Goal: Navigation & Orientation: Find specific page/section

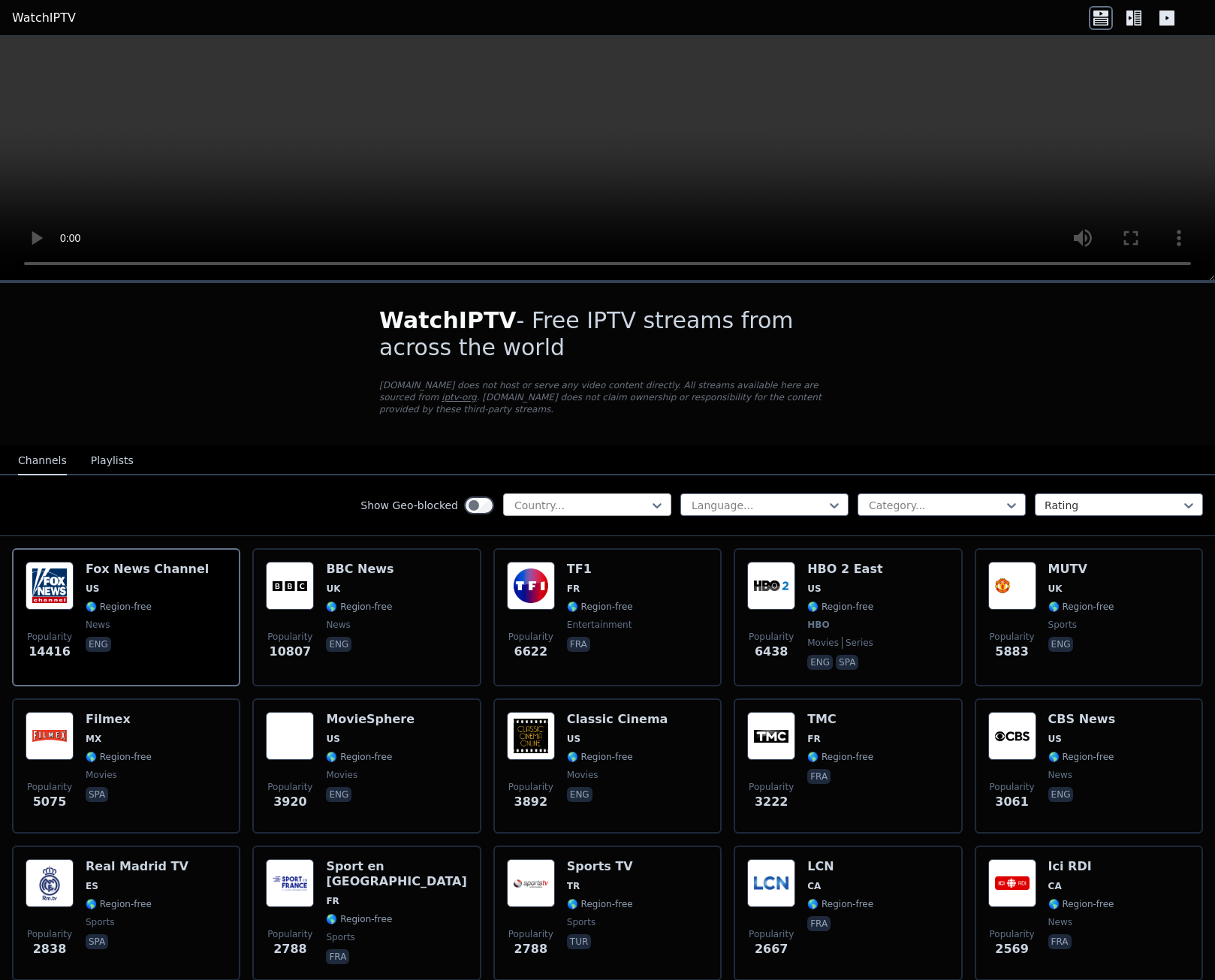
click at [569, 497] on div at bounding box center [581, 504] width 137 height 15
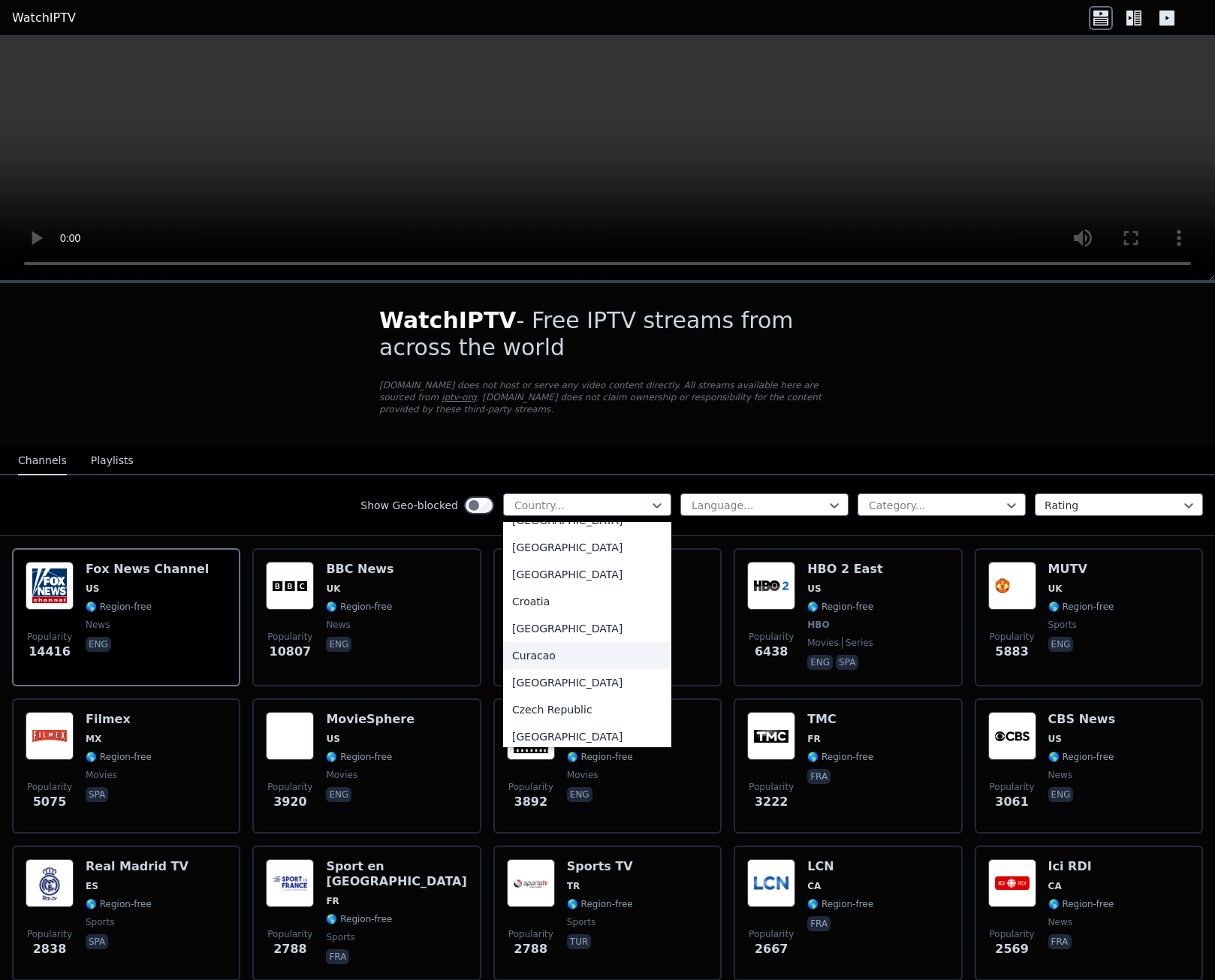
scroll to position [976, 0]
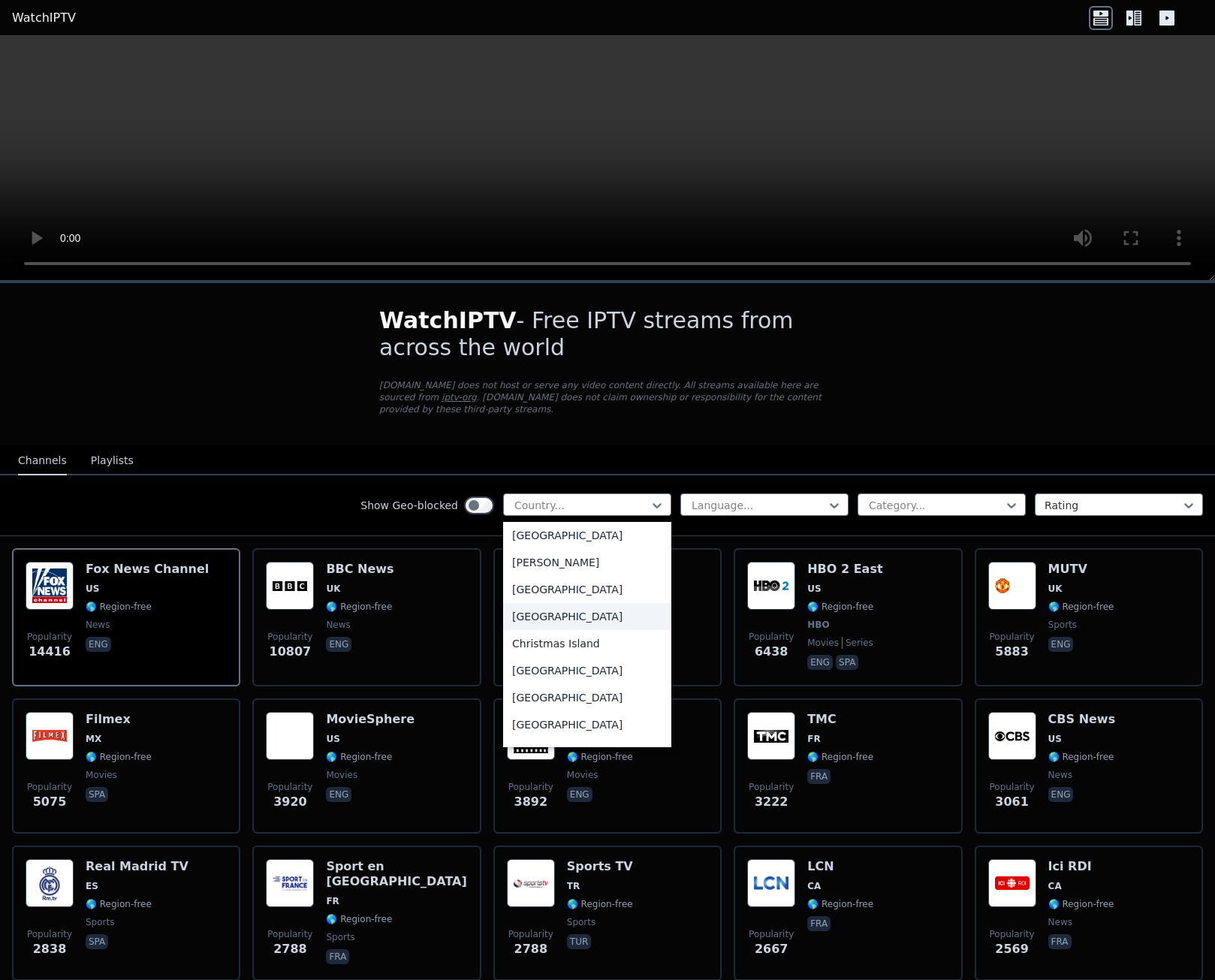
click at [530, 604] on div "[GEOGRAPHIC_DATA]" at bounding box center [587, 616] width 169 height 27
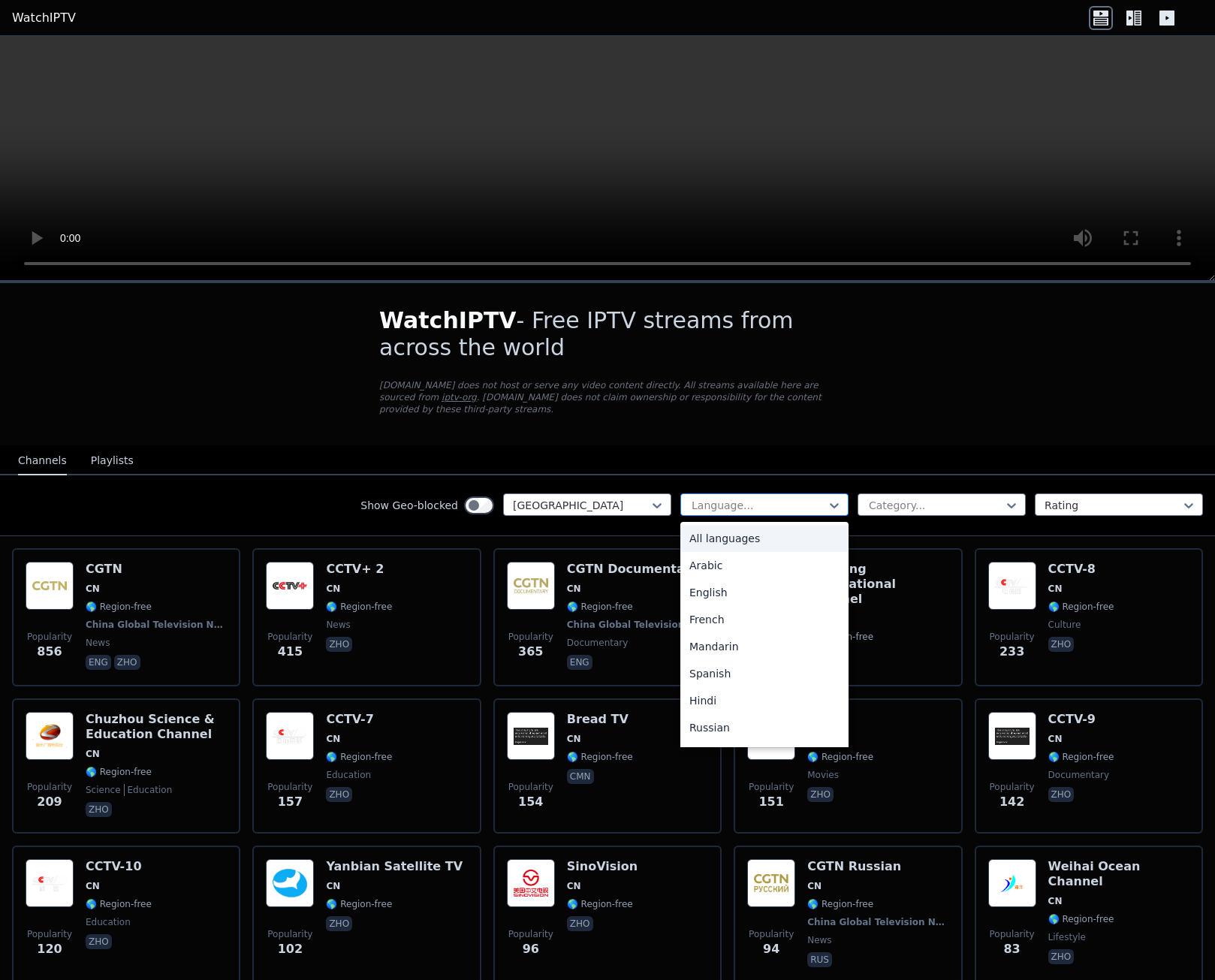
click at [781, 497] on div at bounding box center [758, 504] width 137 height 15
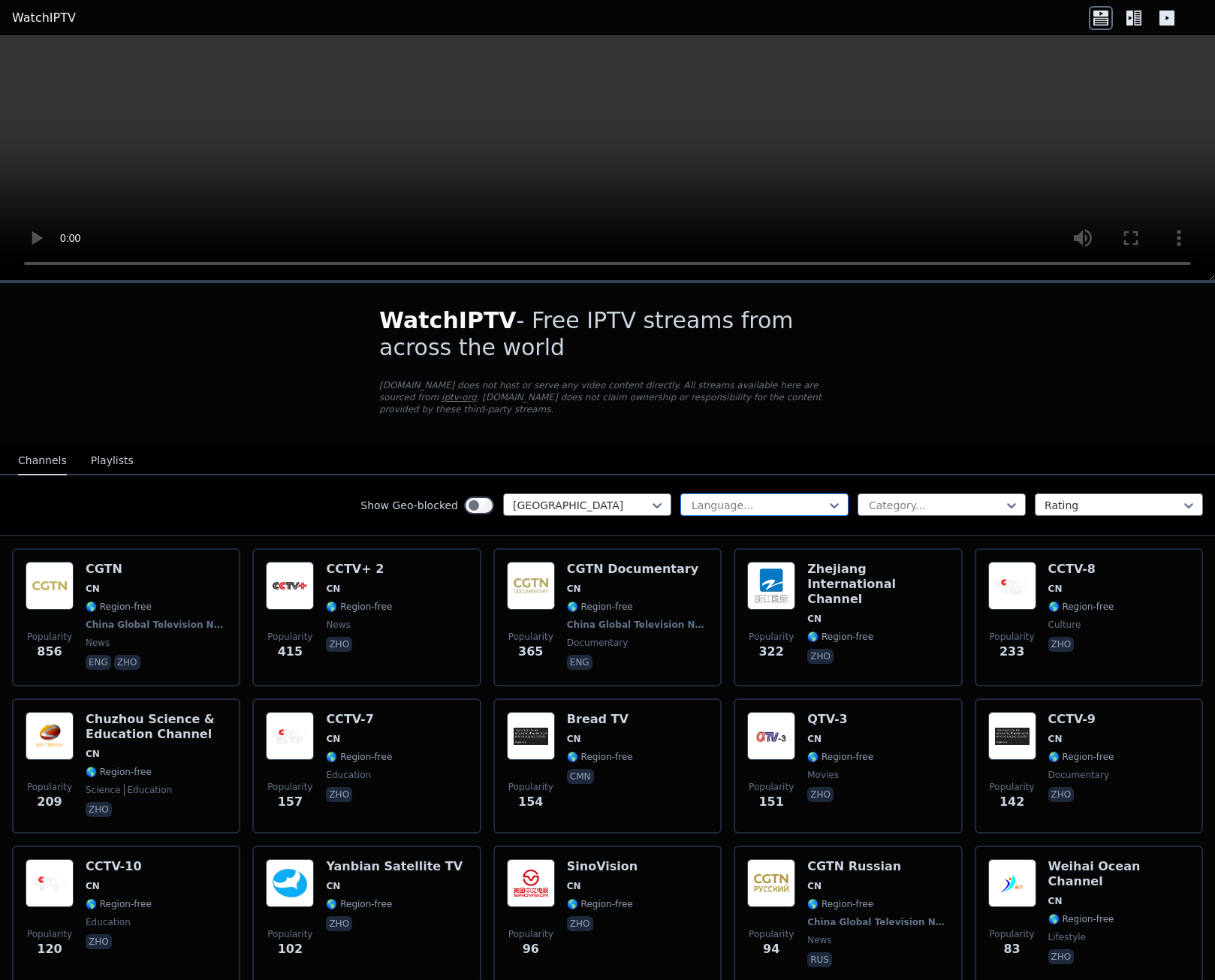
click at [781, 497] on div at bounding box center [758, 504] width 137 height 15
click at [564, 500] on div at bounding box center [581, 504] width 137 height 15
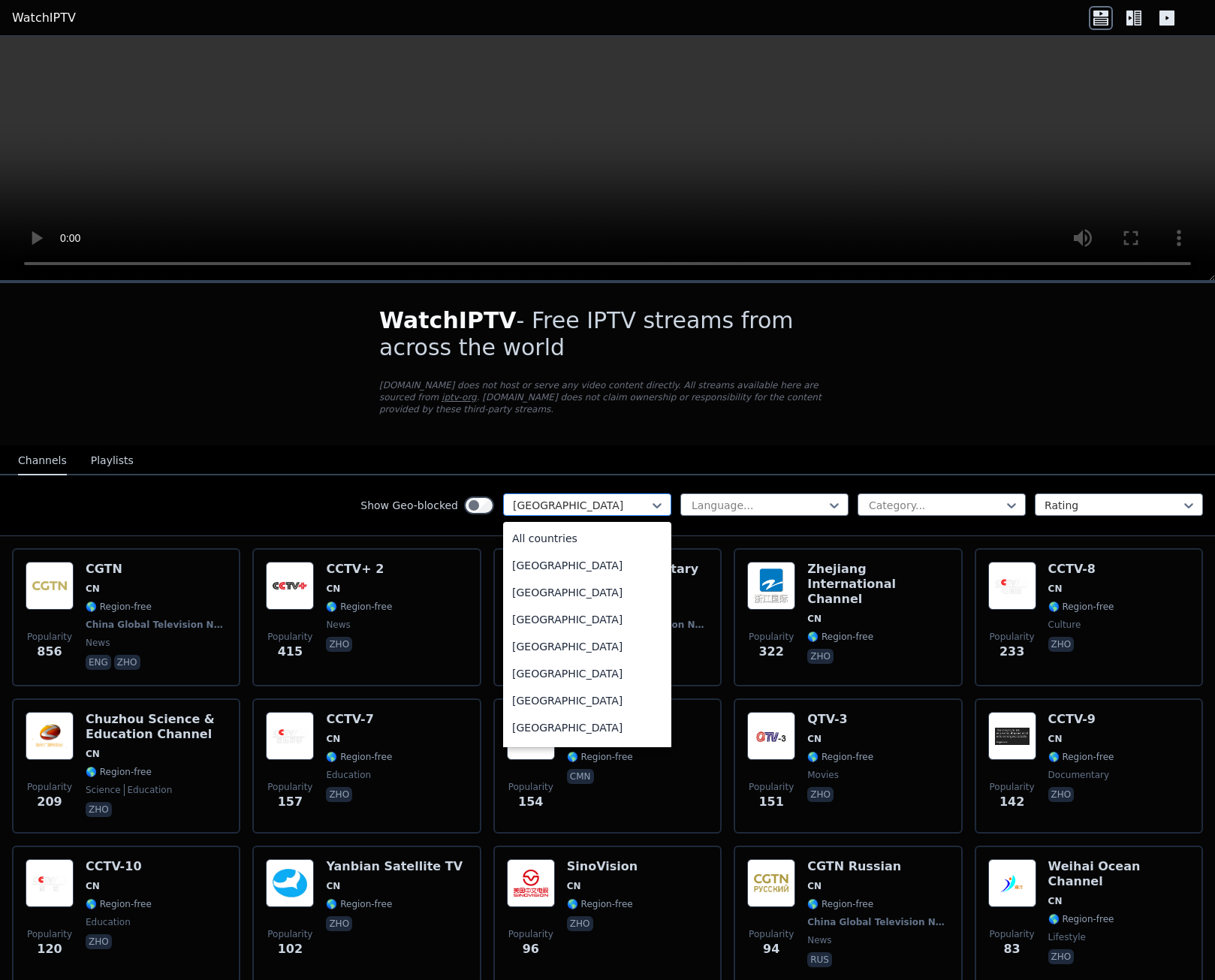
scroll to position [868, 0]
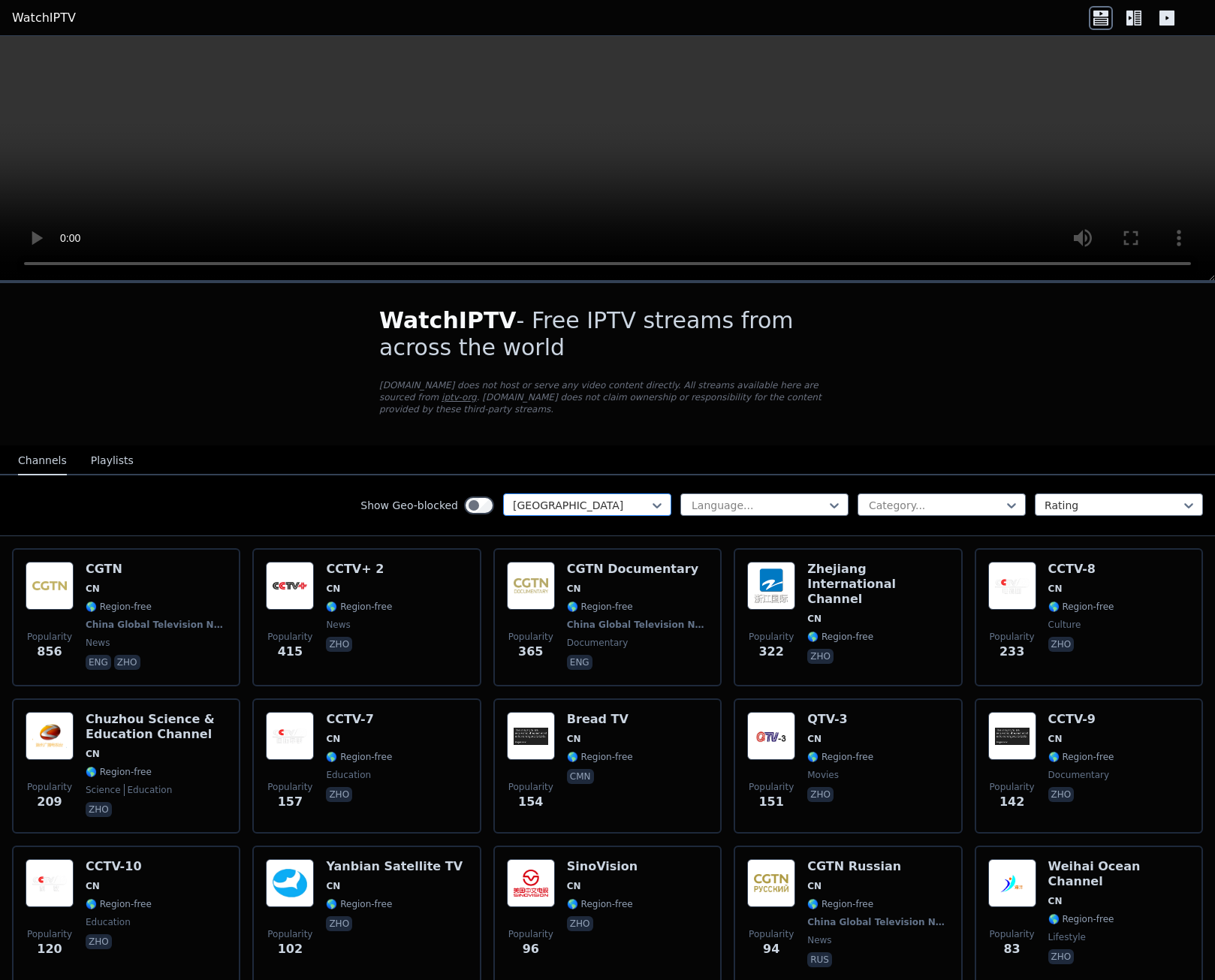
click at [564, 500] on div at bounding box center [581, 504] width 137 height 15
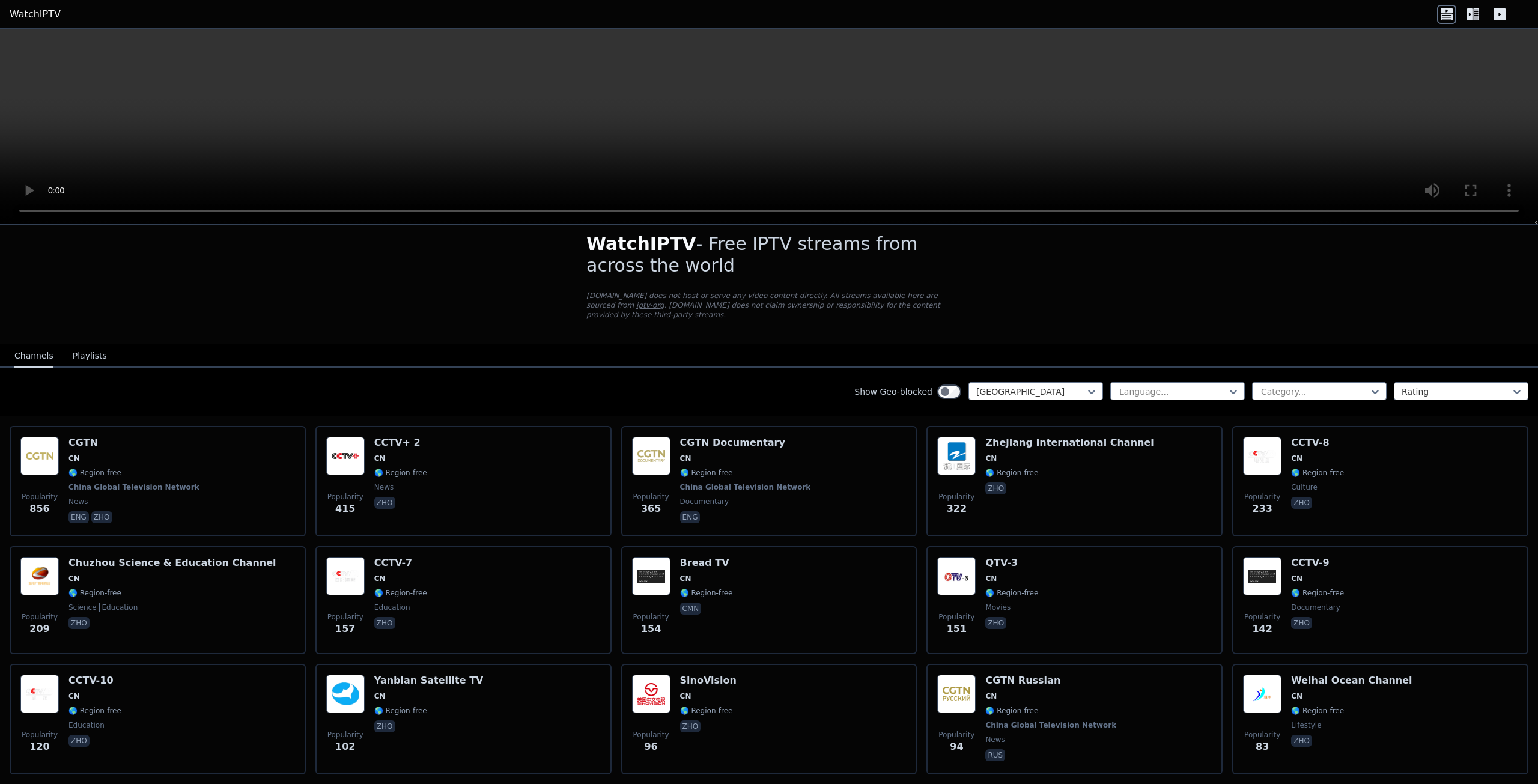
scroll to position [0, 0]
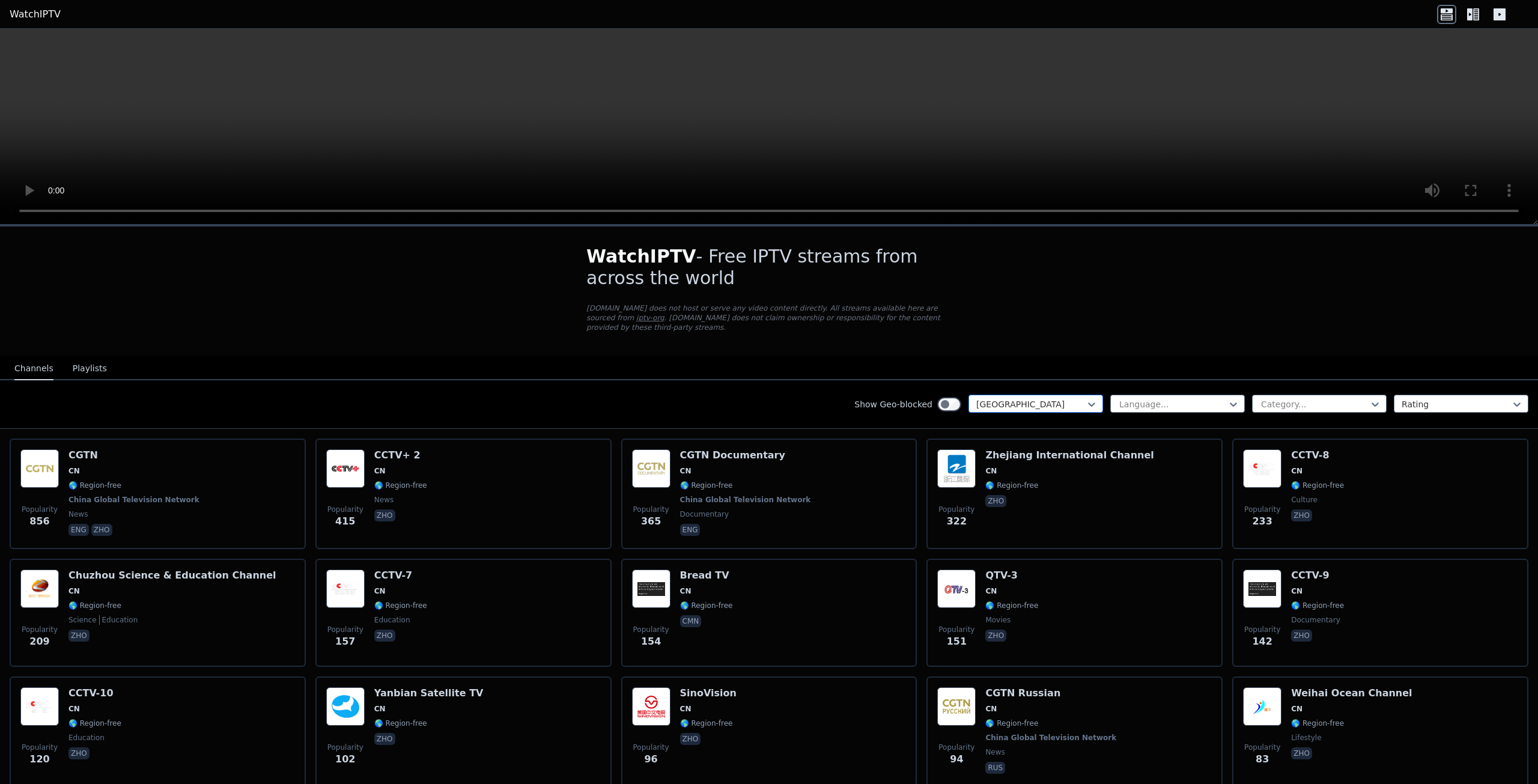
click at [971, 398] on div at bounding box center [1031, 403] width 110 height 12
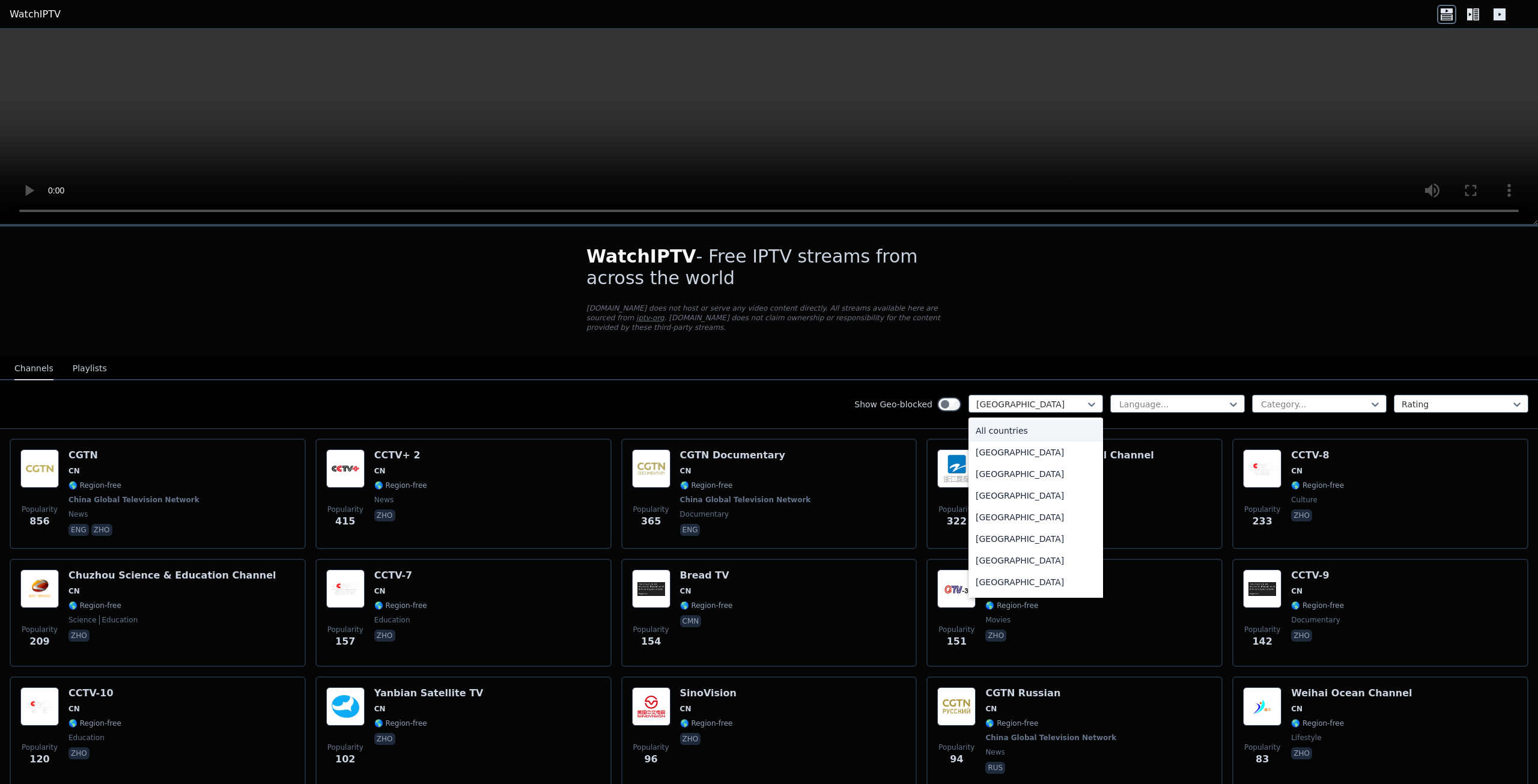
click at [971, 420] on div "All countries" at bounding box center [1036, 430] width 135 height 21
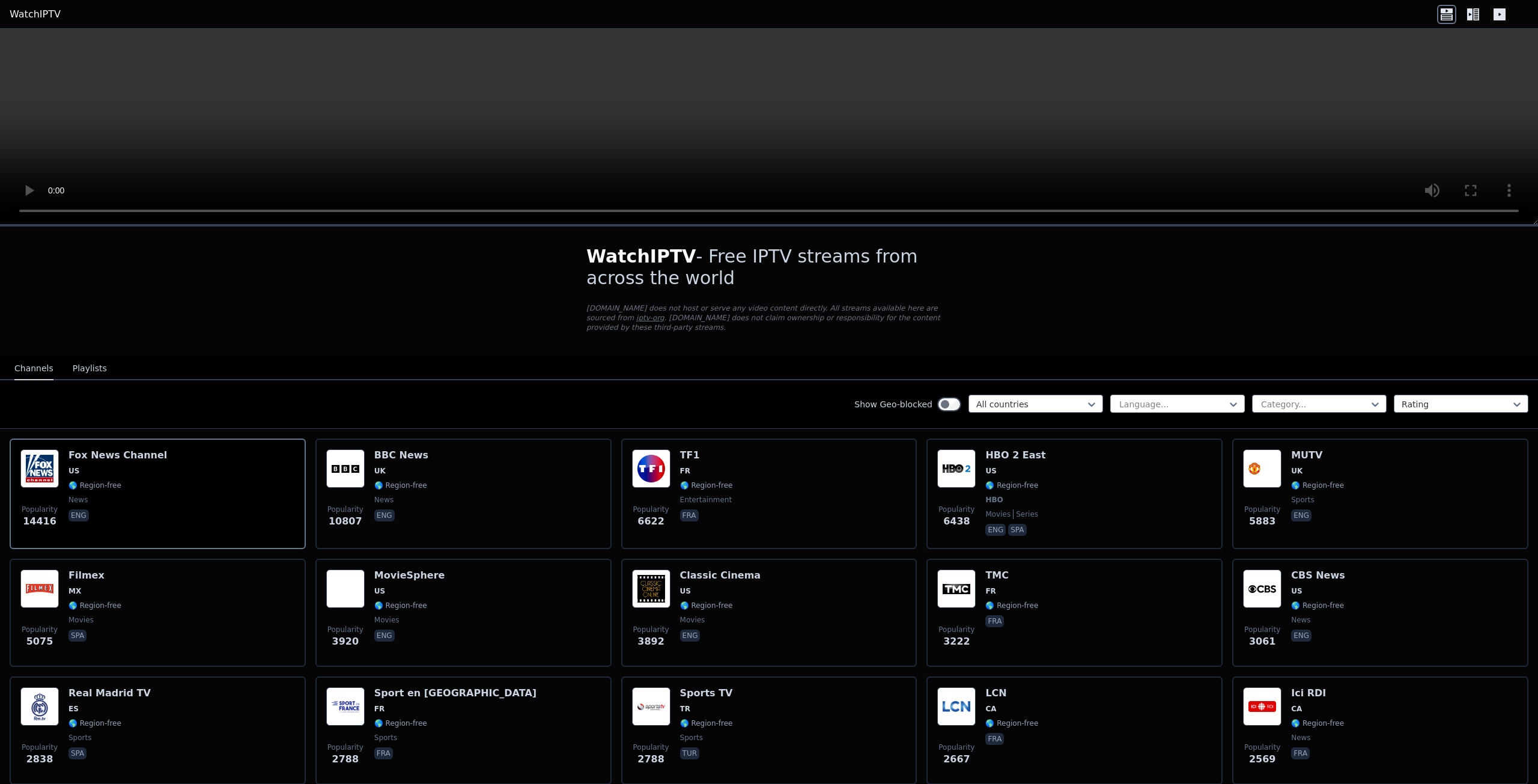
click at [971, 398] on div at bounding box center [1172, 403] width 110 height 12
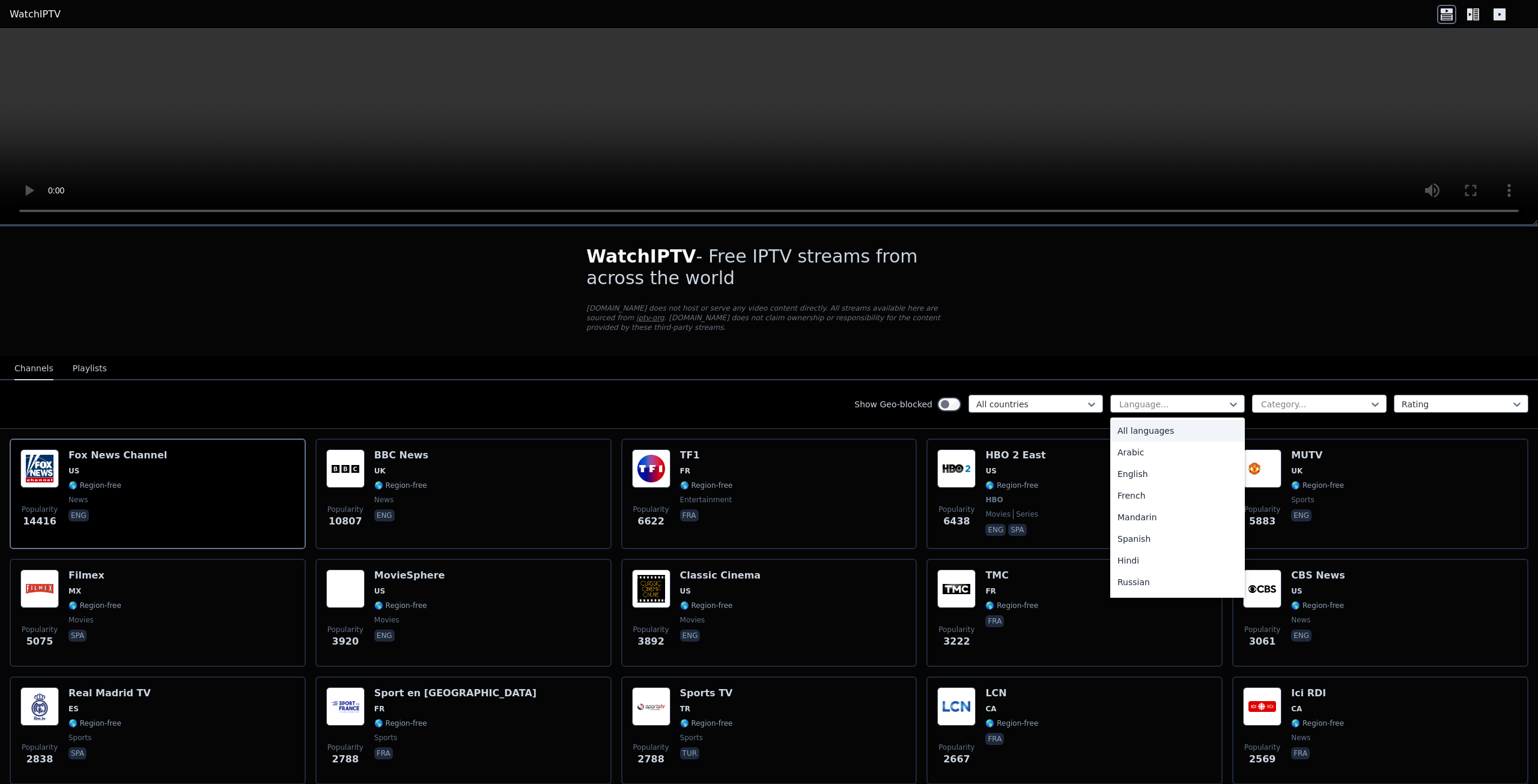
click at [971, 398] on div at bounding box center [1314, 403] width 110 height 12
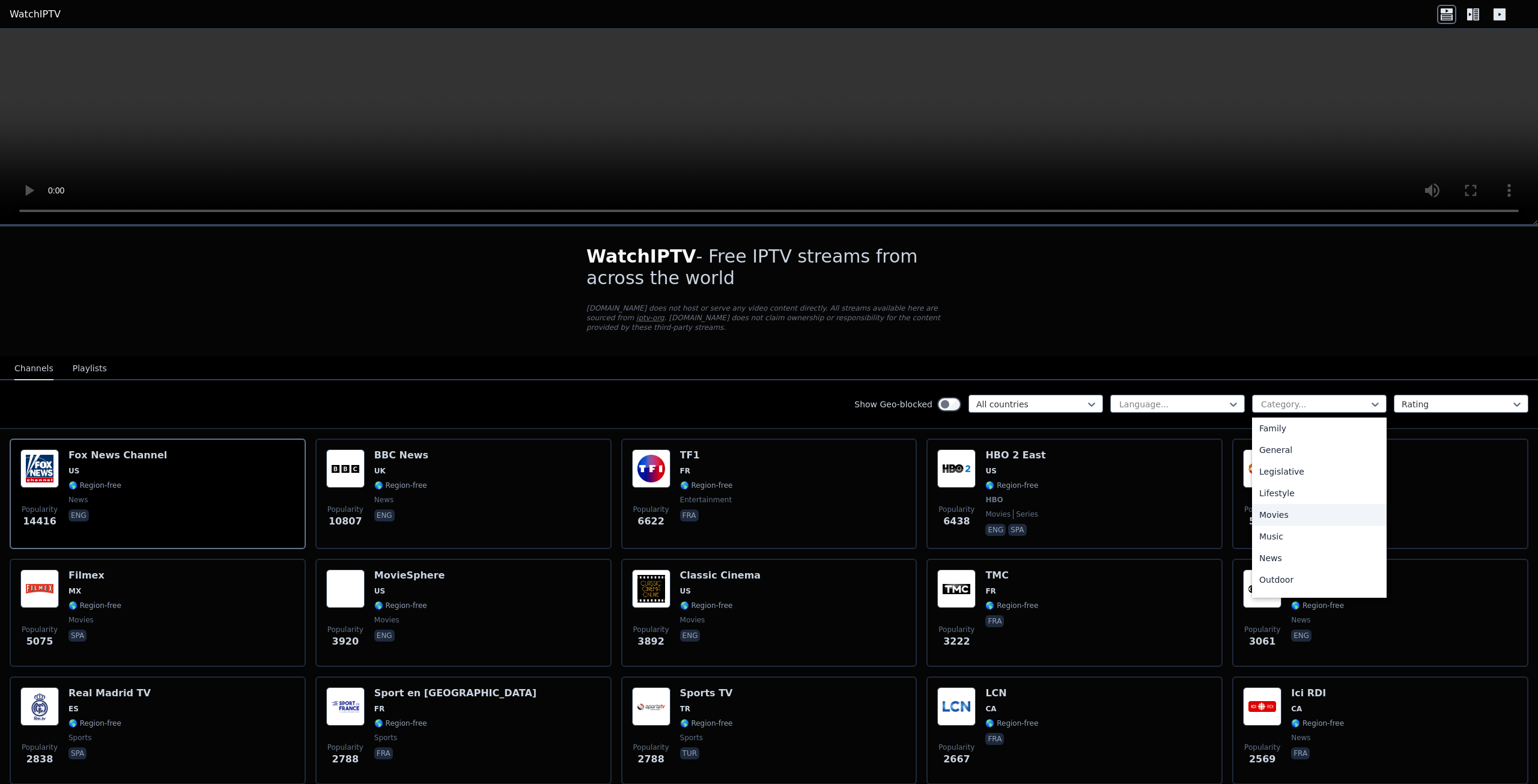
scroll to position [408, 0]
click at [971, 532] on div "Sports" at bounding box center [1319, 541] width 135 height 21
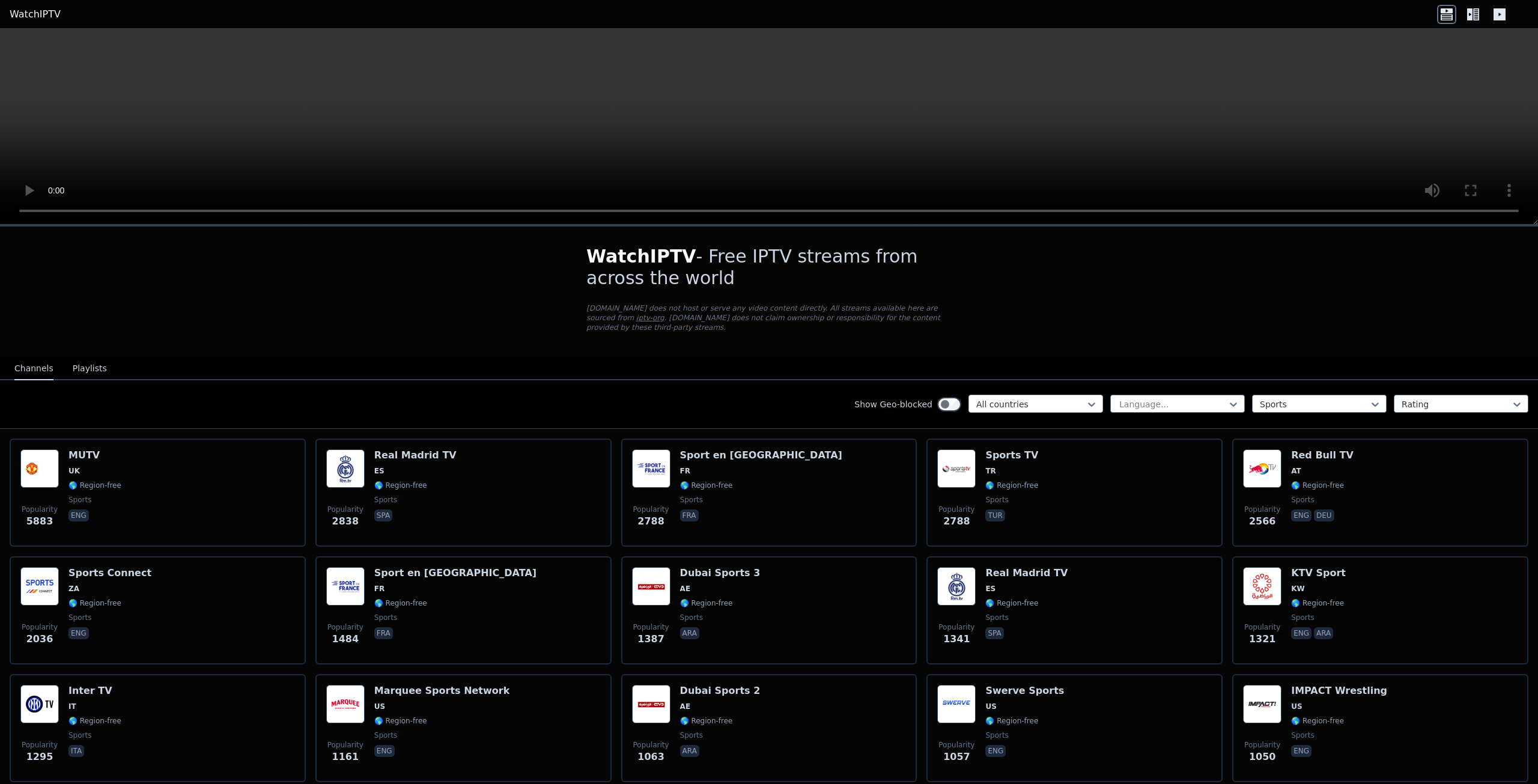
click at [971, 395] on div "All countries" at bounding box center [1036, 403] width 135 height 18
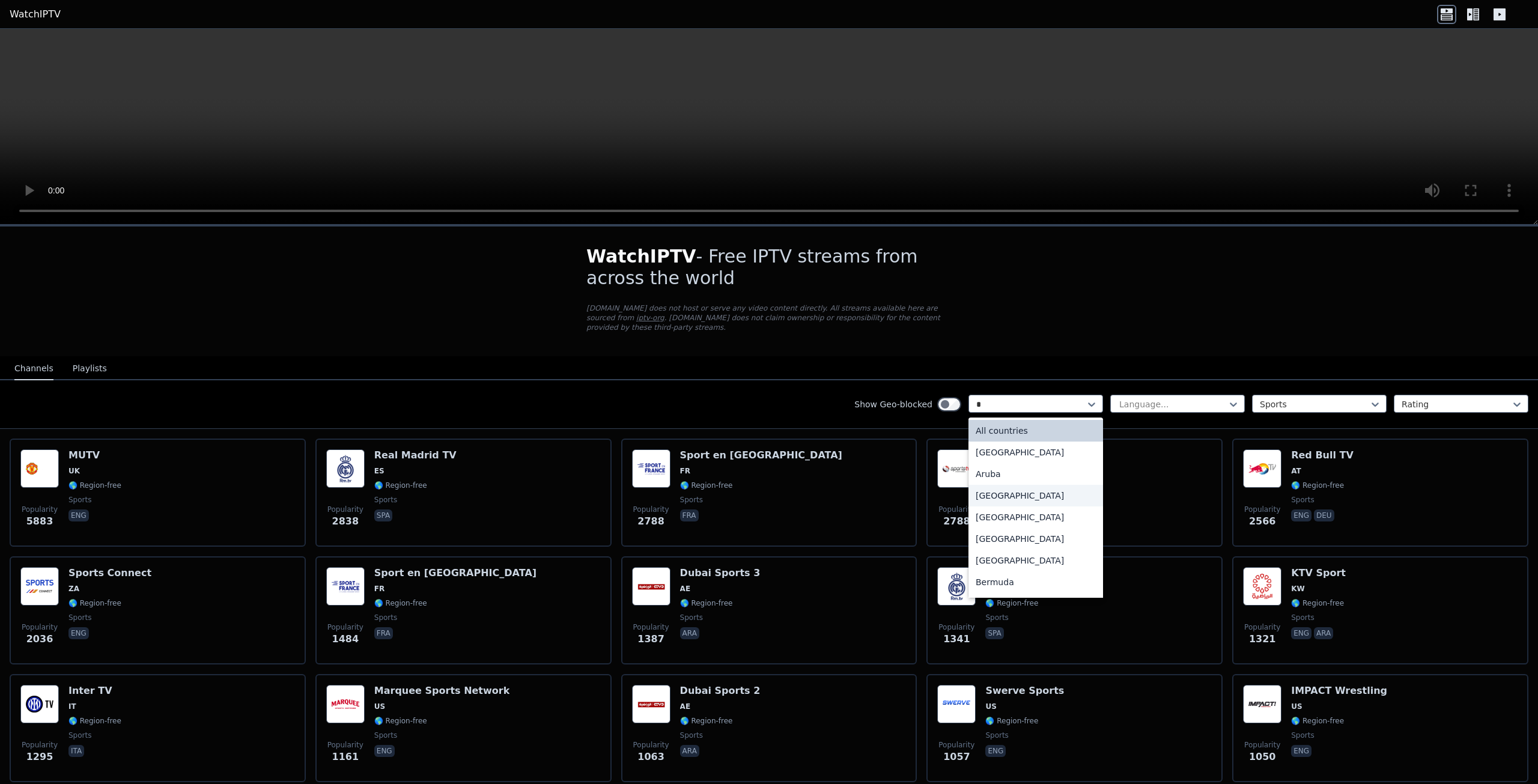
type input "**"
click at [971, 574] on div "[GEOGRAPHIC_DATA]" at bounding box center [1036, 581] width 135 height 21
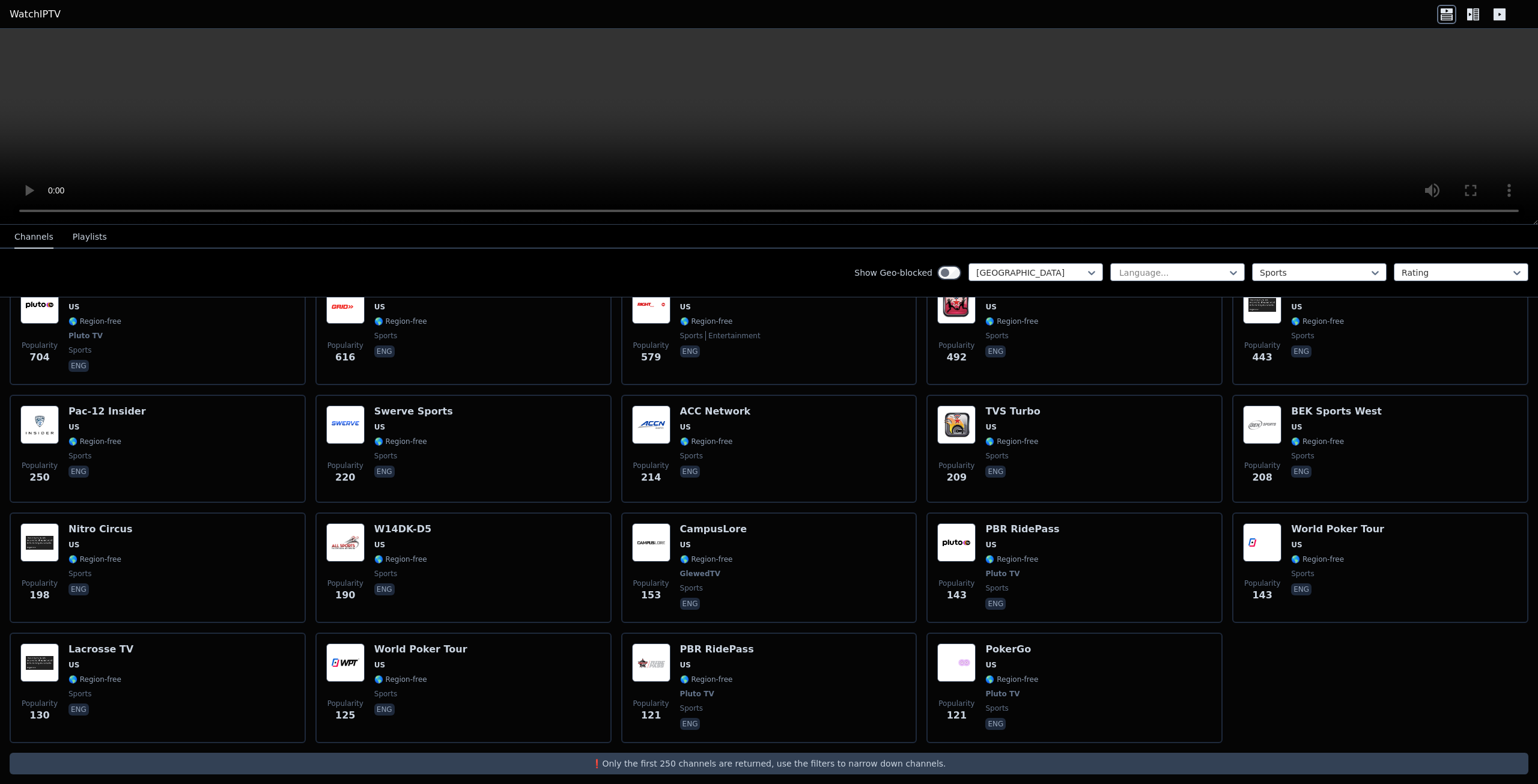
scroll to position [42, 0]
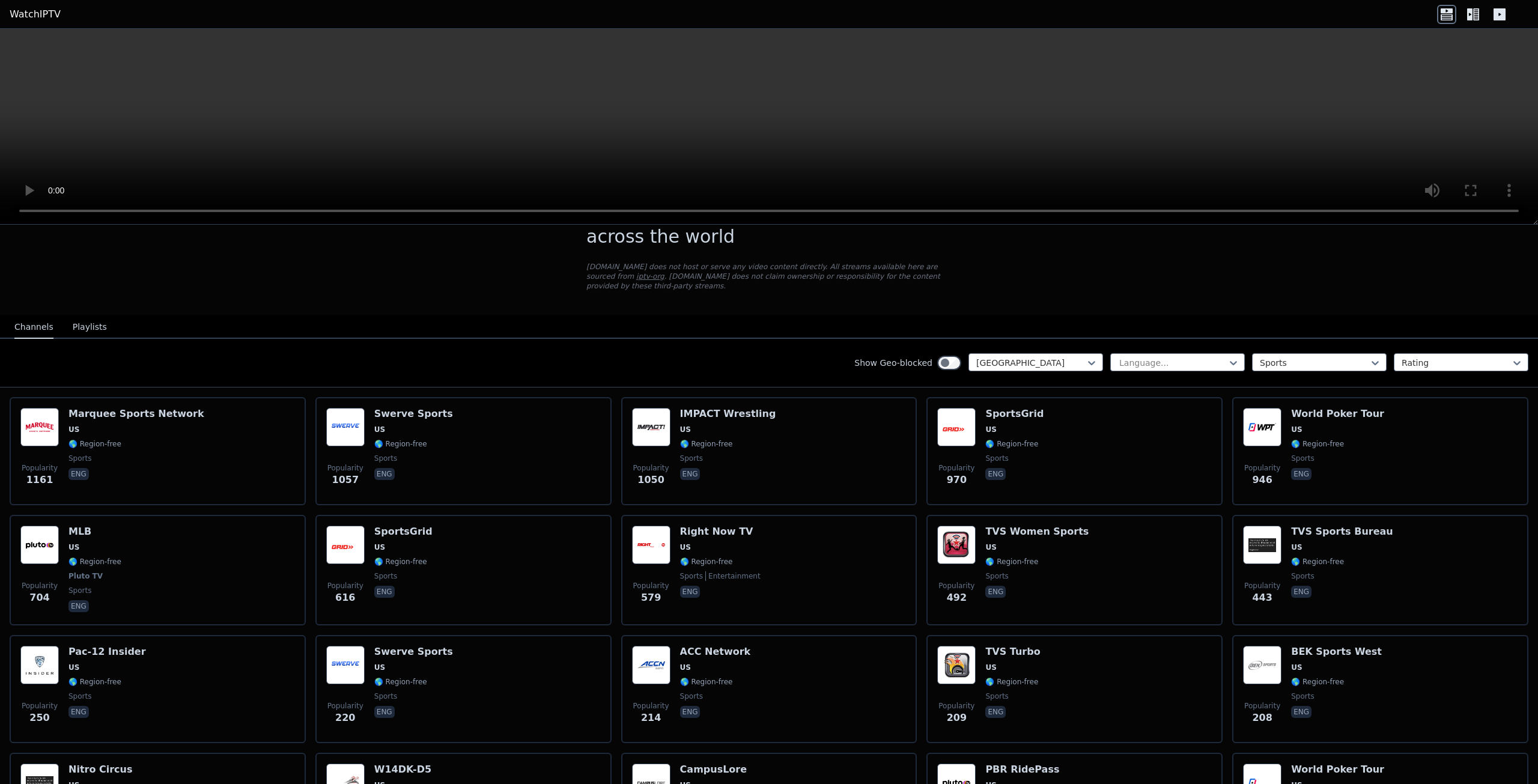
click at [74, 317] on button "Playlists" at bounding box center [89, 327] width 34 height 23
